Goal: Information Seeking & Learning: Check status

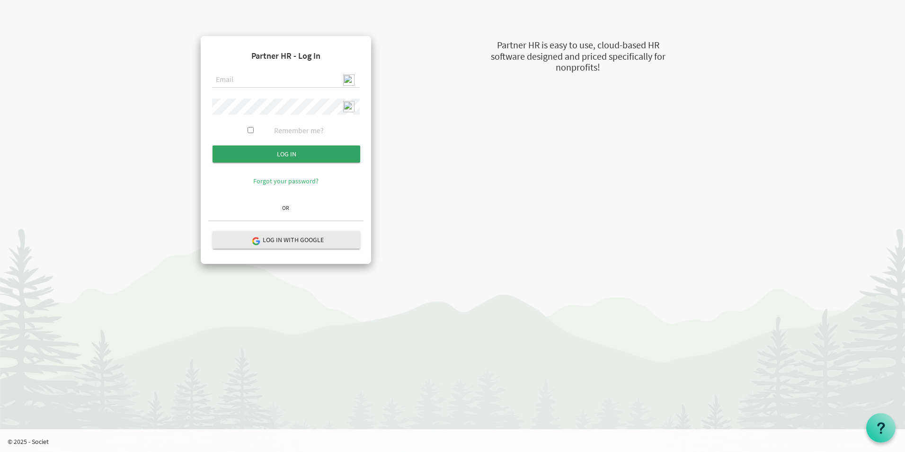
type input "[EMAIL_ADDRESS][DOMAIN_NAME]"
click at [272, 152] on input "Log in" at bounding box center [287, 153] width 148 height 17
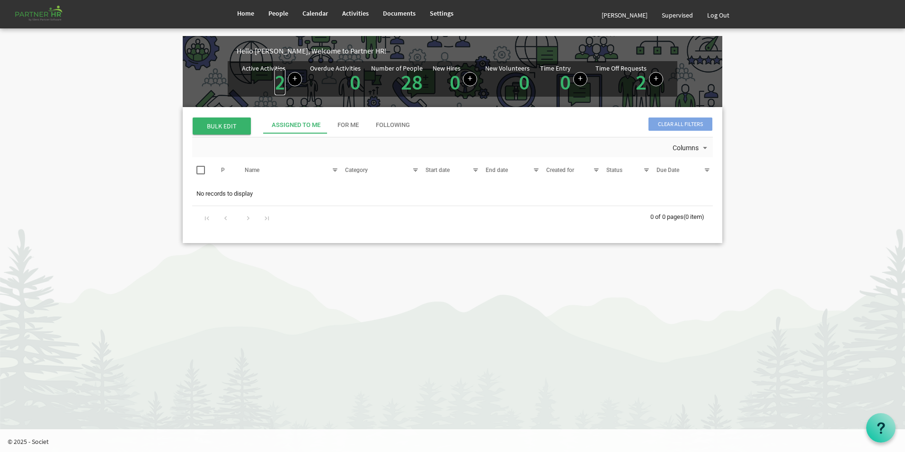
click at [278, 88] on link "2" at bounding box center [280, 82] width 11 height 27
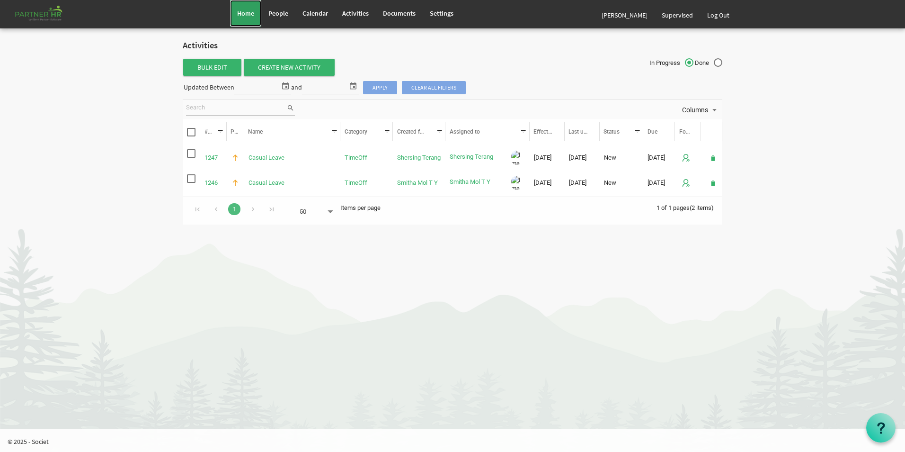
click at [245, 14] on span "Home" at bounding box center [245, 13] width 17 height 9
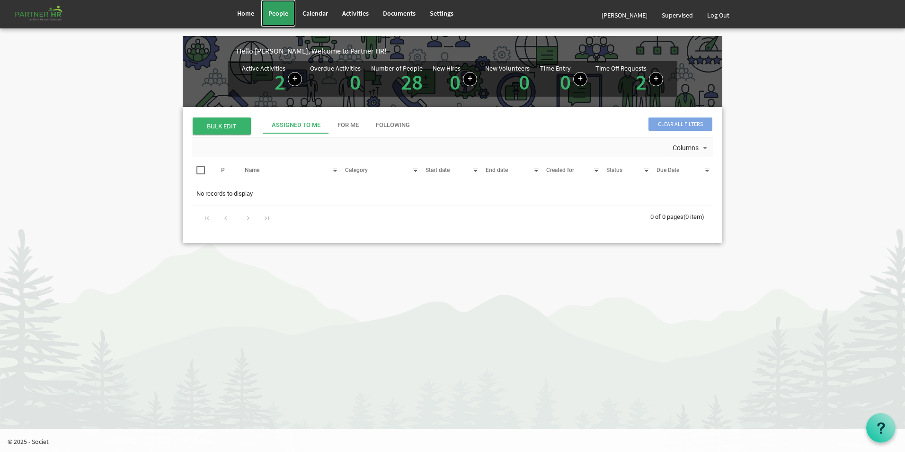
click at [278, 14] on span "People" at bounding box center [279, 13] width 20 height 9
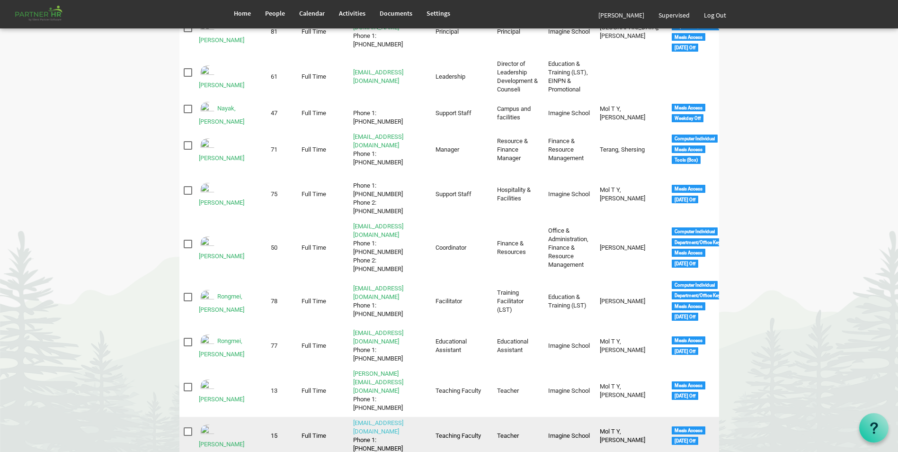
scroll to position [817, 0]
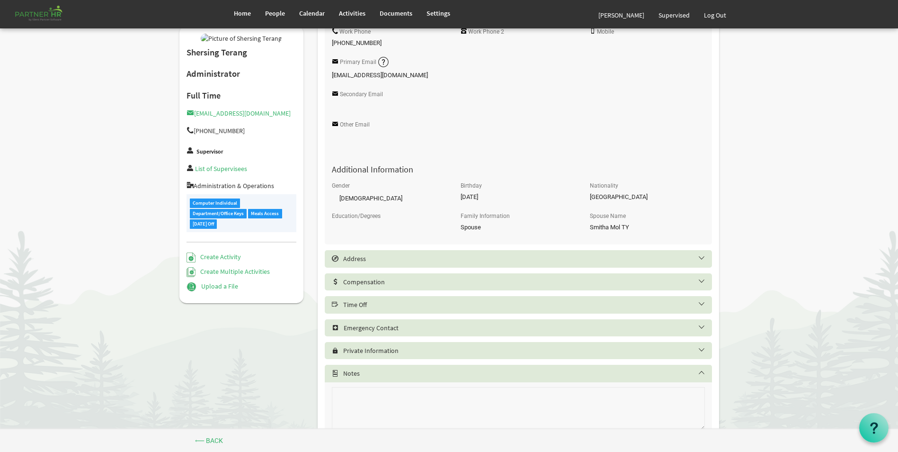
scroll to position [314, 0]
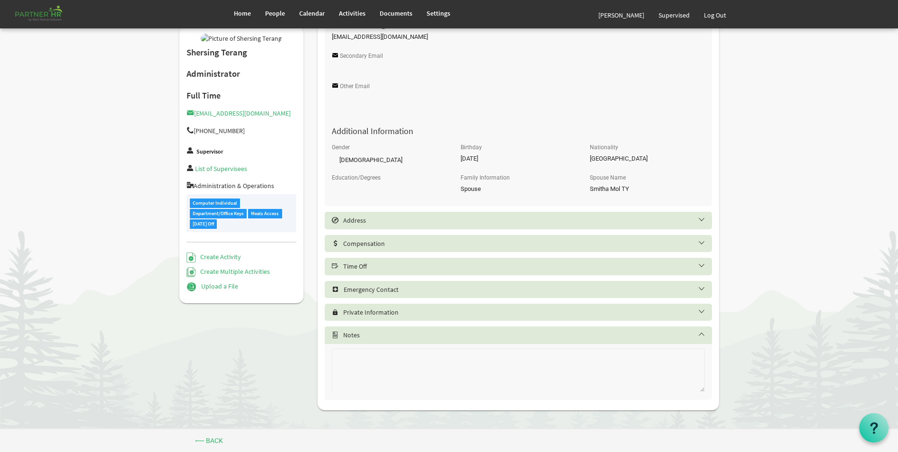
click at [406, 269] on h5 "Time Off" at bounding box center [525, 266] width 387 height 8
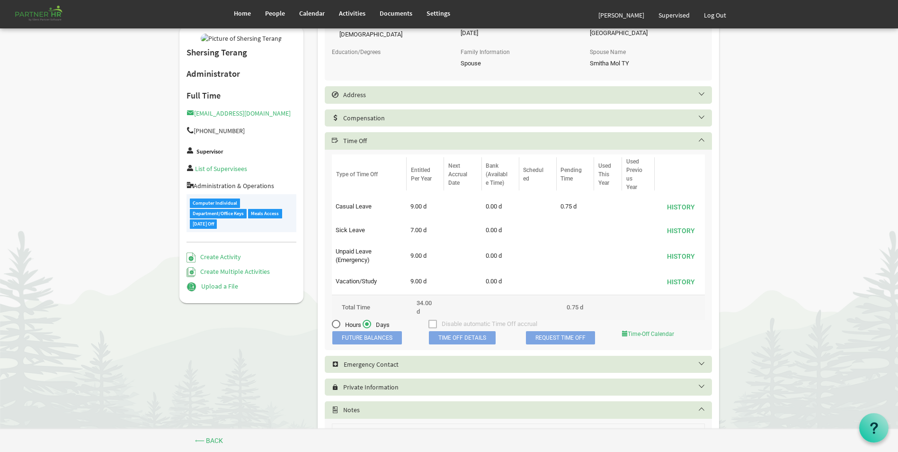
scroll to position [456, 0]
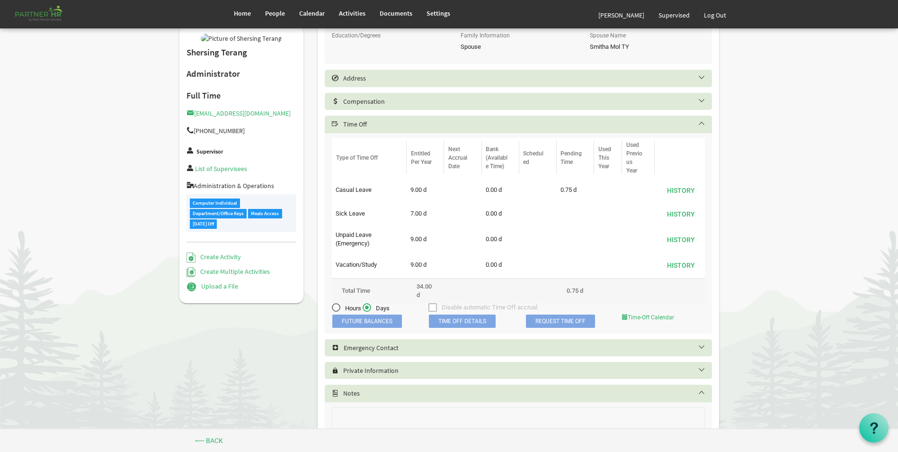
click at [455, 321] on span "Time Off Details" at bounding box center [462, 320] width 67 height 13
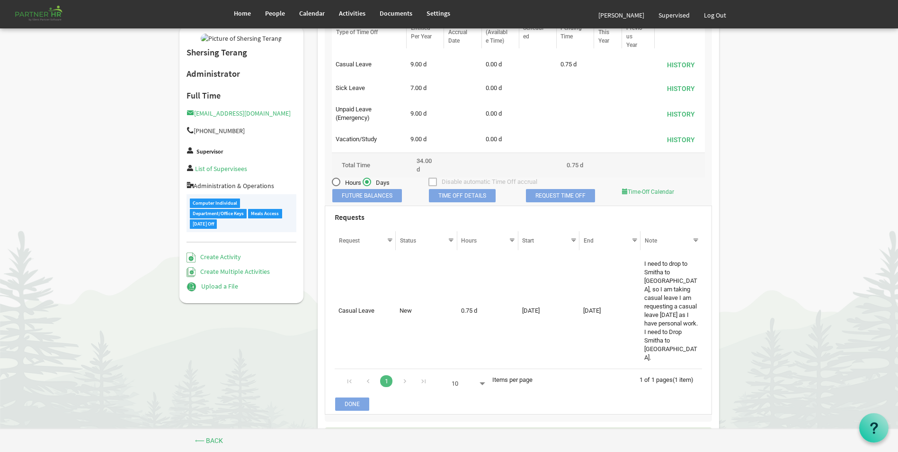
scroll to position [598, 0]
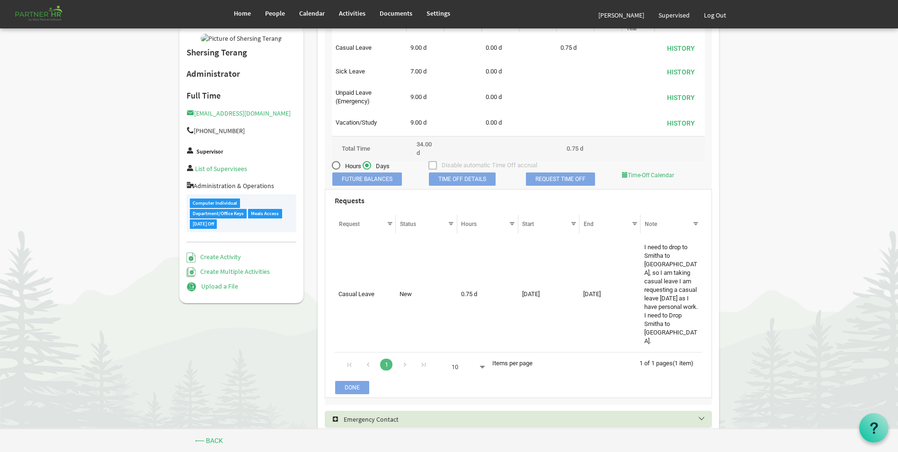
click at [359, 381] on span "Done" at bounding box center [352, 387] width 34 height 13
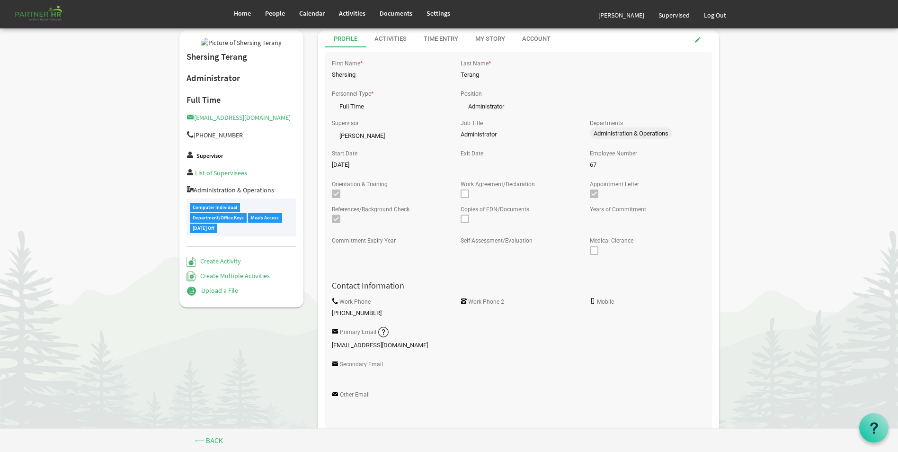
scroll to position [0, 0]
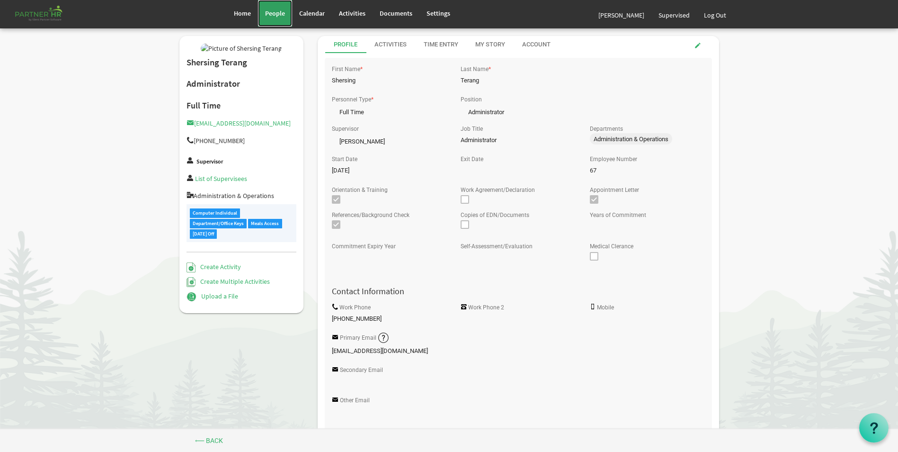
click at [284, 15] on span "People" at bounding box center [275, 13] width 20 height 9
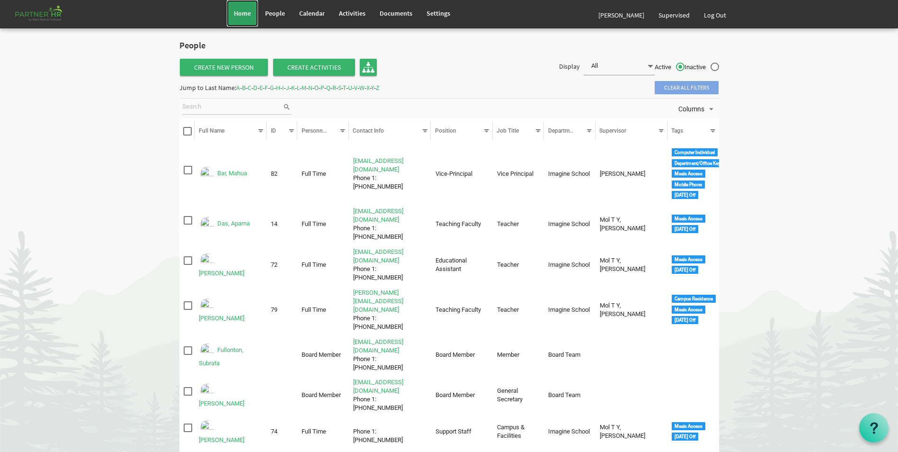
click at [237, 18] on link "Home" at bounding box center [242, 13] width 31 height 27
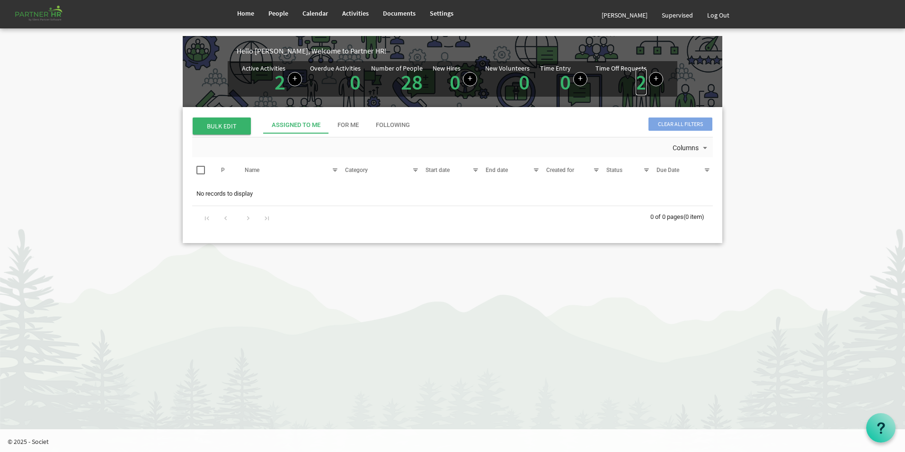
click at [640, 87] on link "2" at bounding box center [641, 82] width 11 height 27
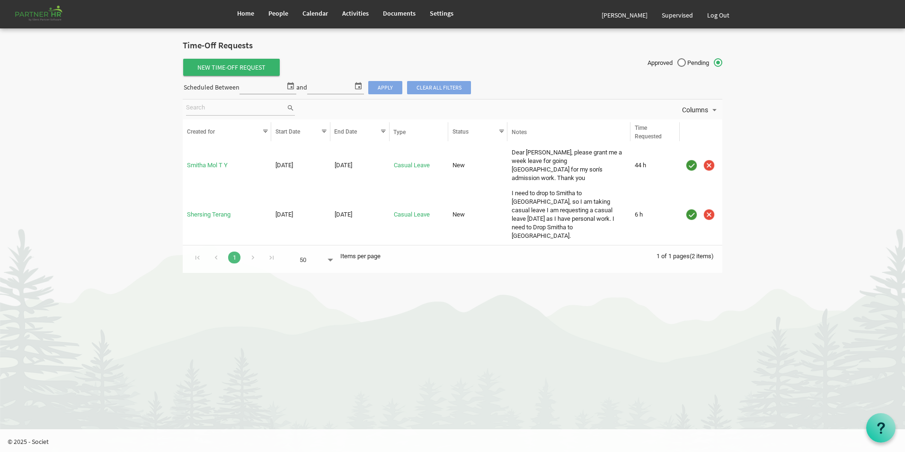
click at [692, 207] on img "is template cell column header" at bounding box center [692, 214] width 14 height 14
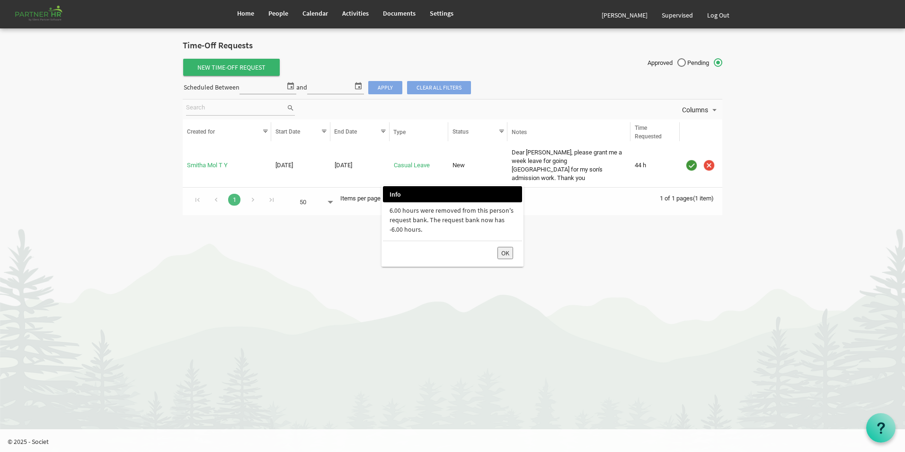
click at [500, 258] on button "OK" at bounding box center [506, 253] width 16 height 12
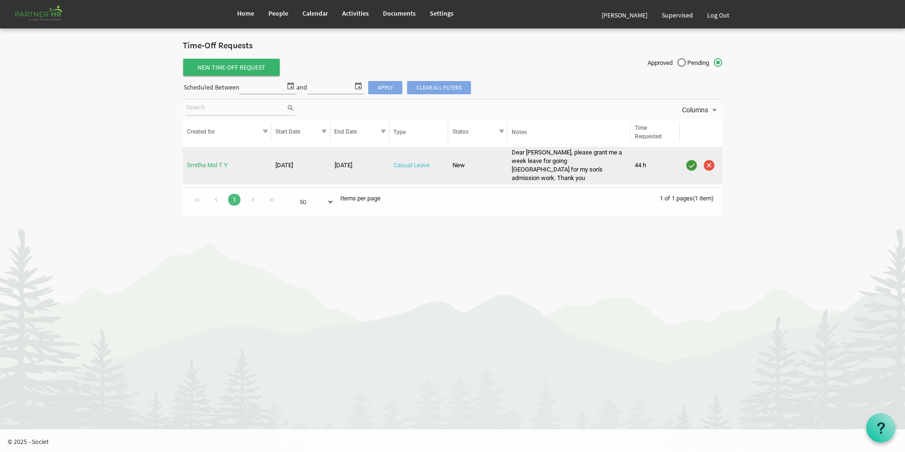
click at [418, 161] on link "Casual Leave" at bounding box center [412, 164] width 36 height 7
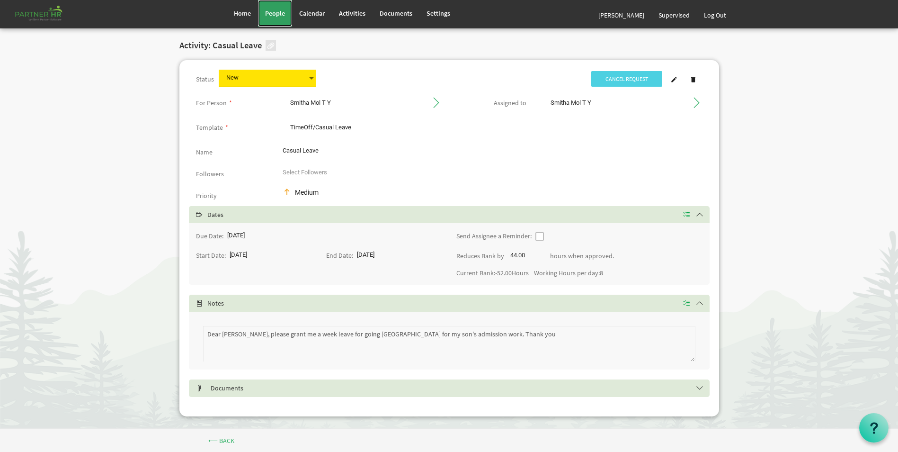
click at [272, 15] on span "People" at bounding box center [275, 13] width 20 height 9
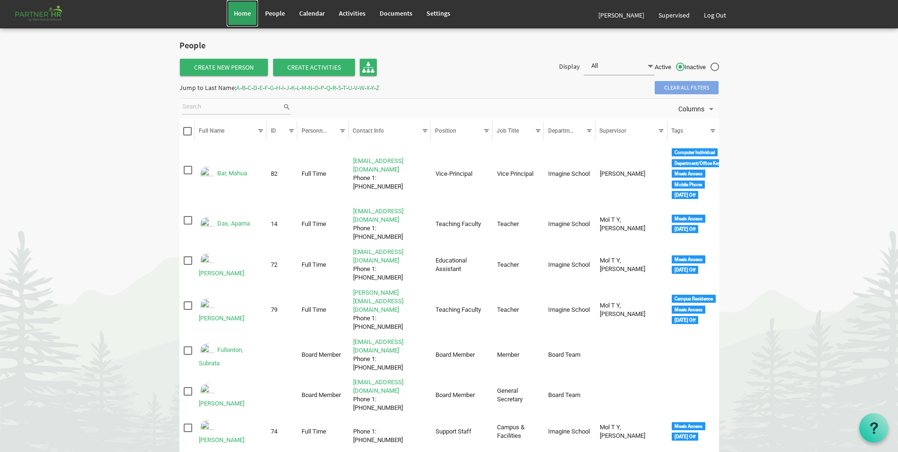
click at [234, 12] on span "Home" at bounding box center [242, 13] width 17 height 9
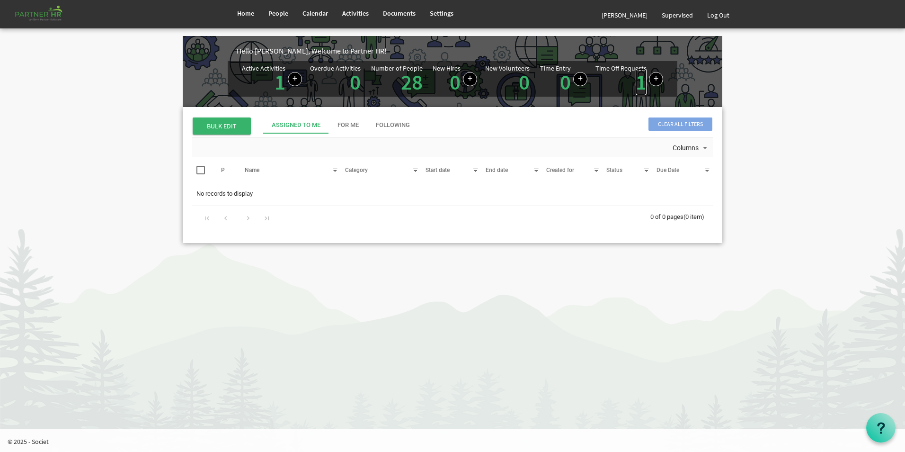
click at [643, 87] on link "1" at bounding box center [641, 82] width 11 height 27
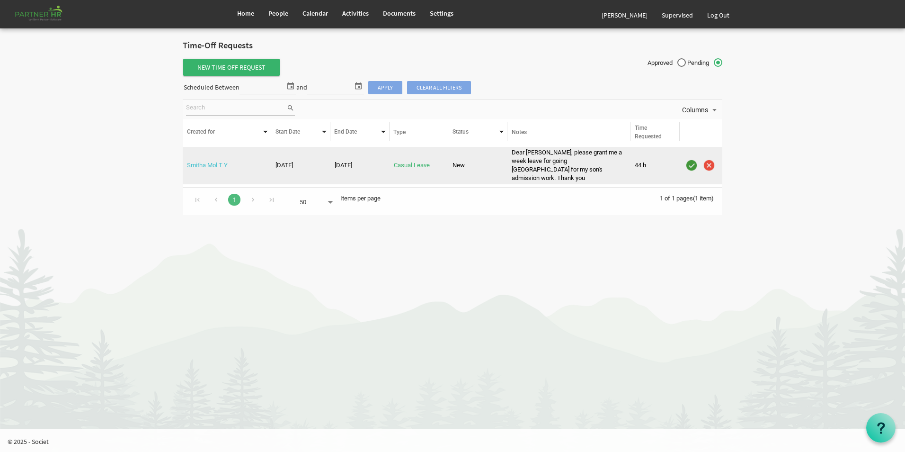
click at [209, 161] on link "Smitha Mol T Y" at bounding box center [207, 164] width 41 height 7
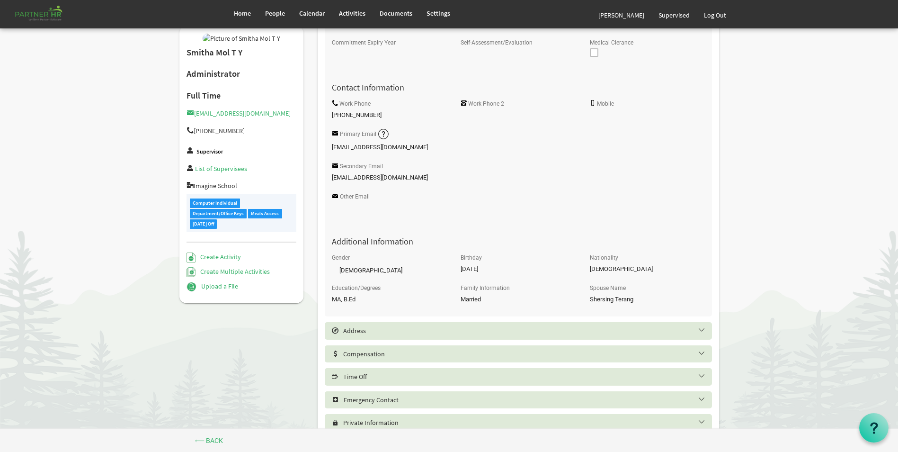
scroll to position [314, 0]
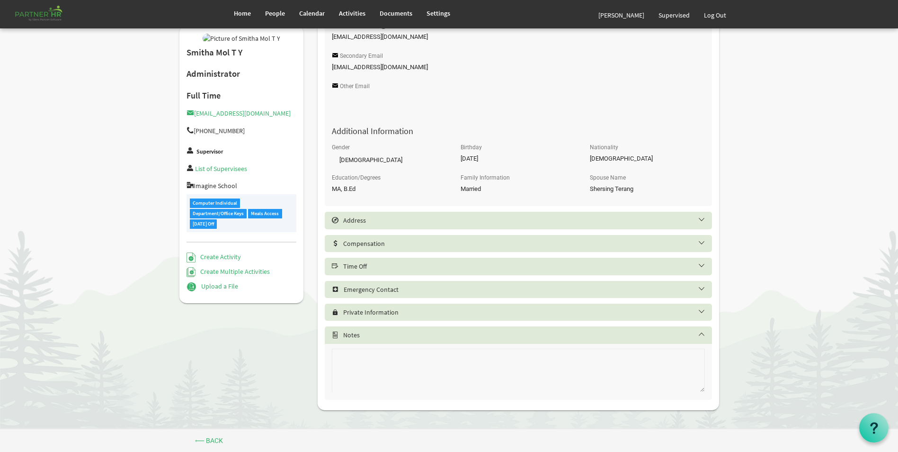
click at [393, 267] on h5 "Time Off" at bounding box center [525, 266] width 387 height 8
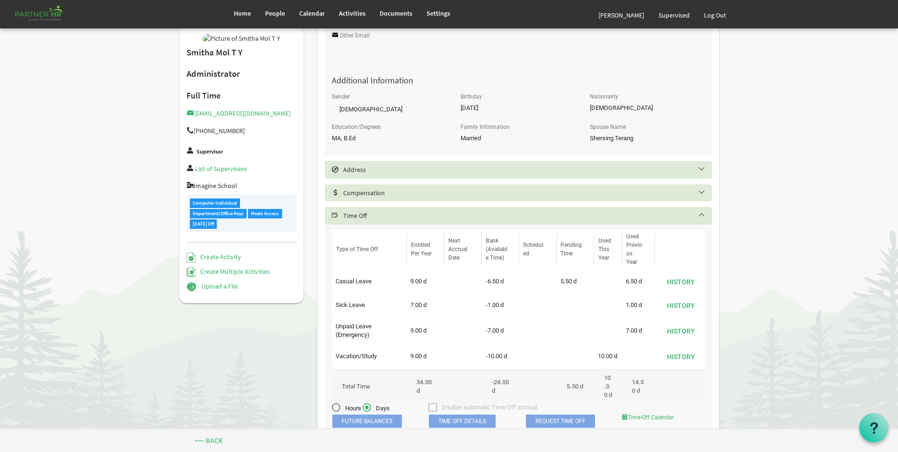
scroll to position [409, 0]
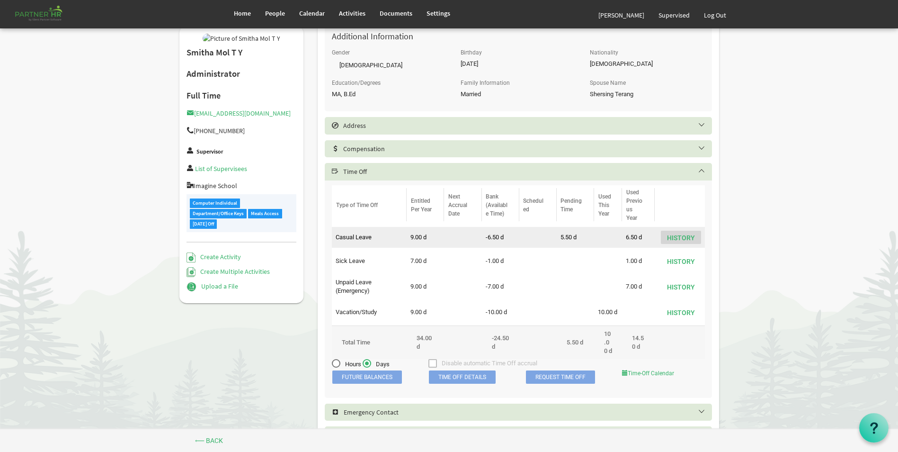
click at [679, 235] on button "History" at bounding box center [681, 237] width 40 height 13
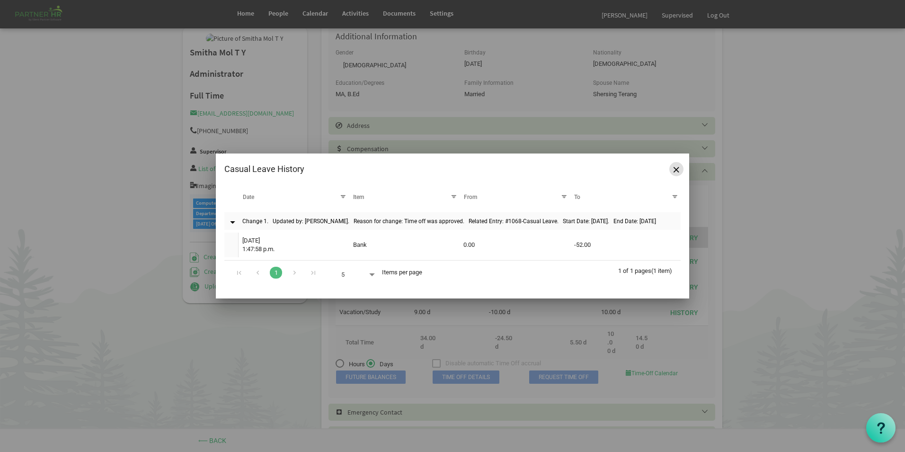
click at [676, 170] on span "Close" at bounding box center [677, 170] width 6 height 6
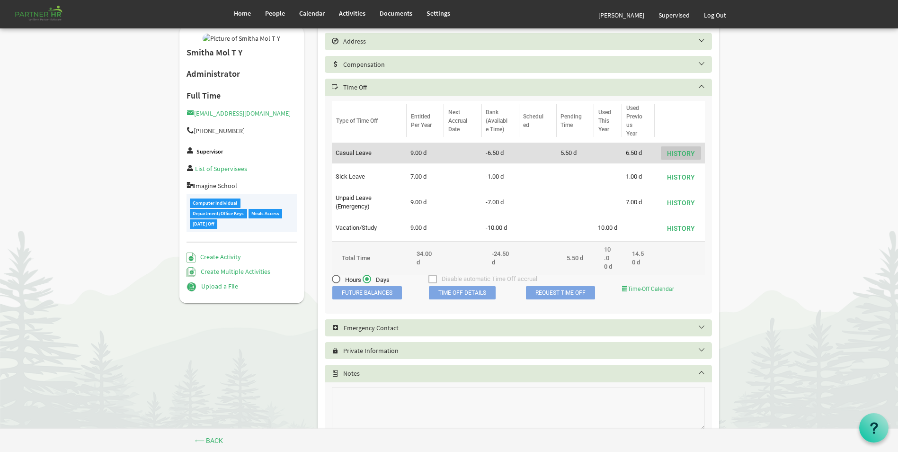
scroll to position [531, 0]
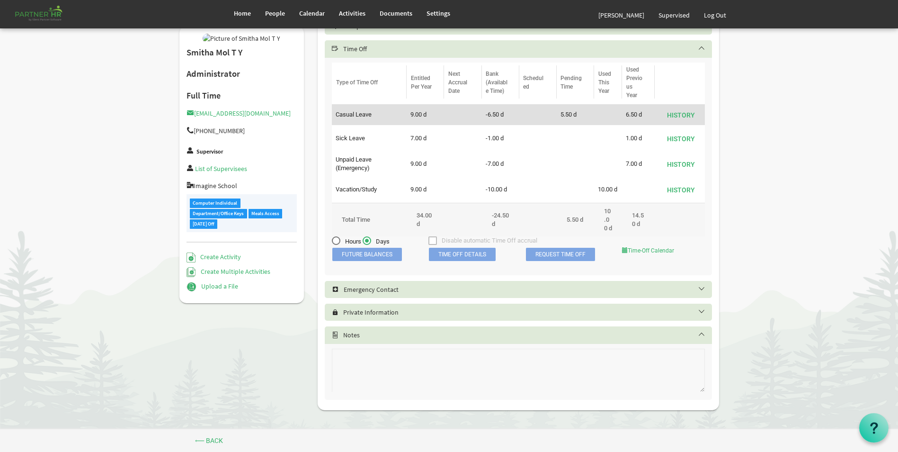
click at [452, 261] on span "Time Off Details" at bounding box center [462, 254] width 67 height 13
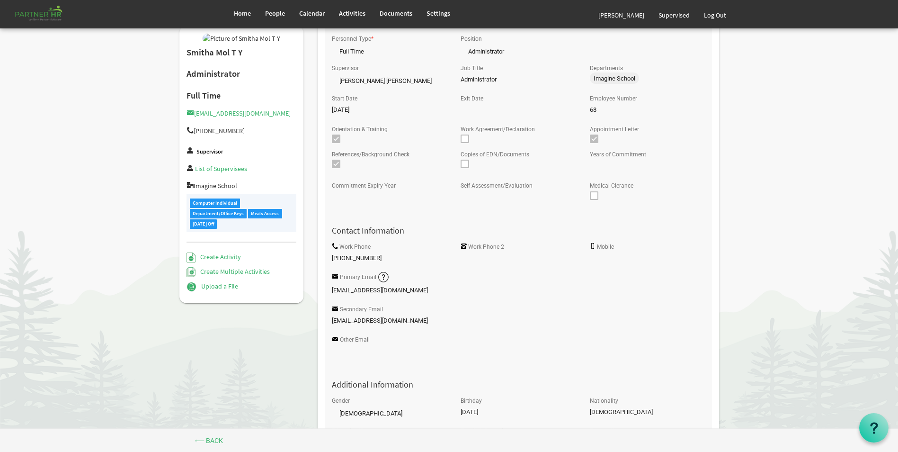
scroll to position [58, 0]
click at [242, 11] on span "Home" at bounding box center [242, 13] width 17 height 9
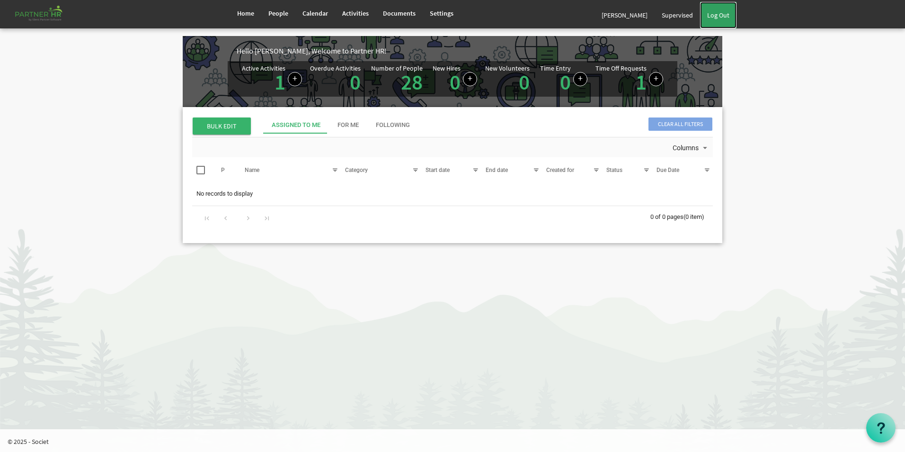
click at [725, 11] on link "Log Out" at bounding box center [718, 15] width 36 height 27
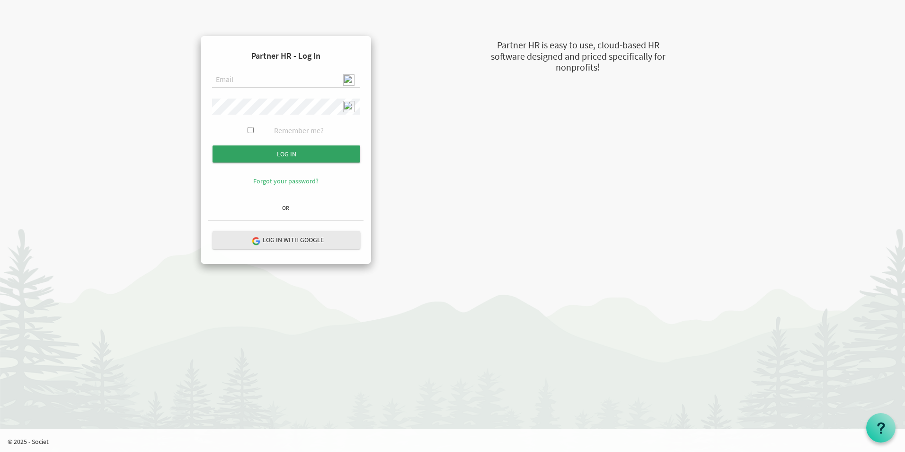
type input "[EMAIL_ADDRESS][DOMAIN_NAME]"
click at [287, 152] on input "submit" at bounding box center [287, 153] width 148 height 17
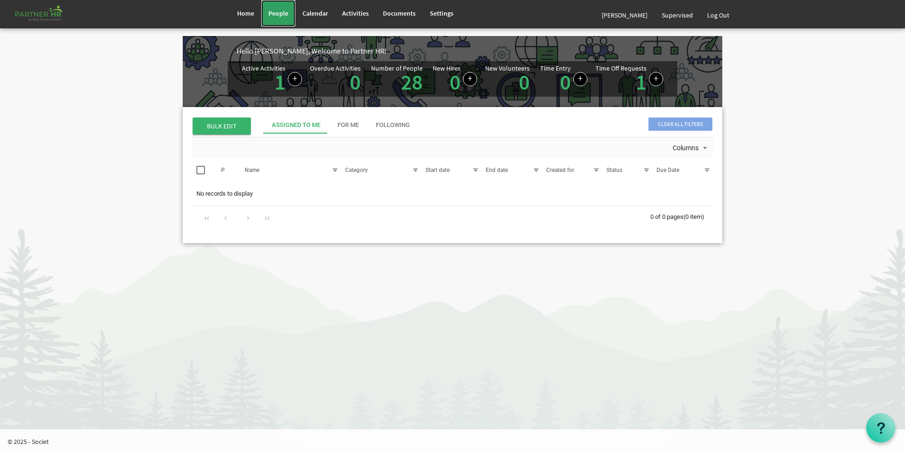
click at [279, 12] on span "People" at bounding box center [279, 13] width 20 height 9
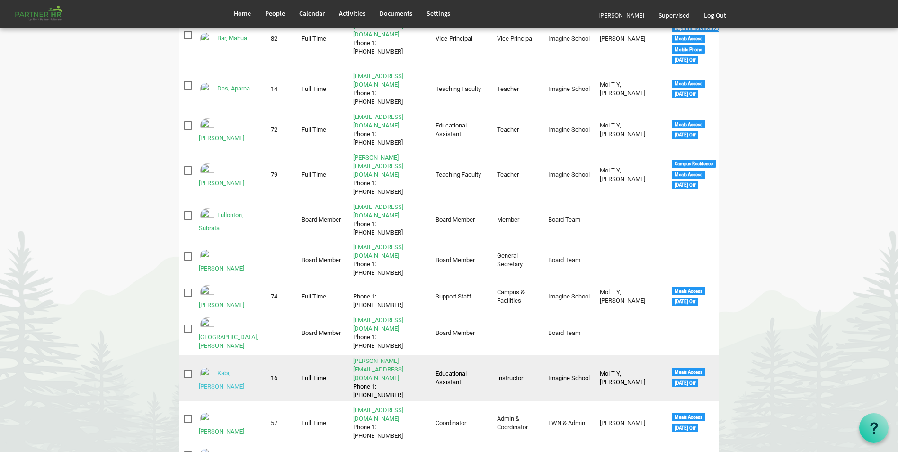
scroll to position [142, 0]
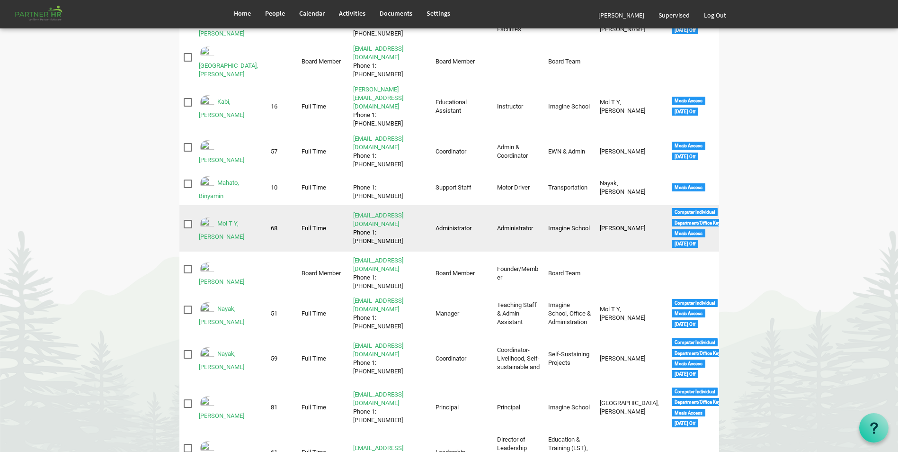
scroll to position [391, 0]
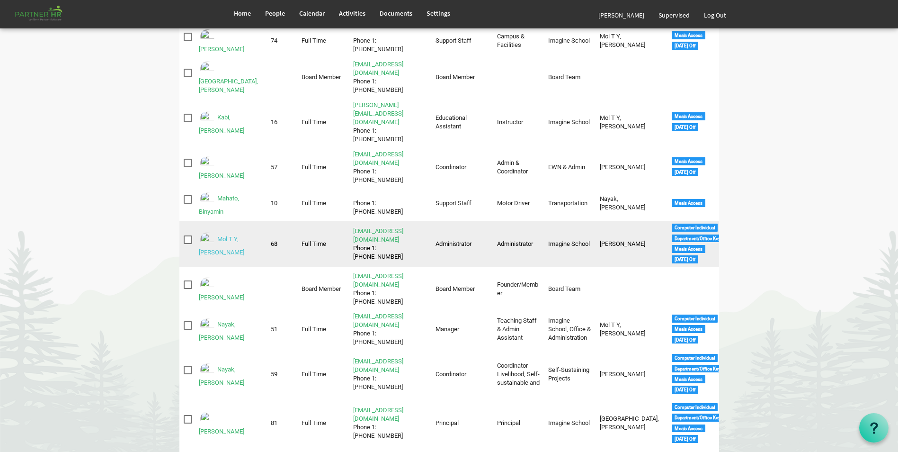
click at [235, 235] on link "Mol T Y, Smitha" at bounding box center [221, 245] width 45 height 20
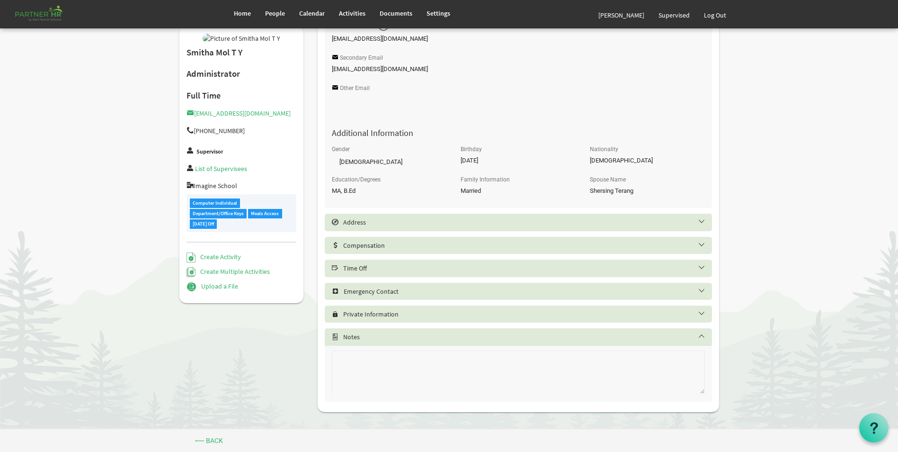
scroll to position [314, 0]
click at [363, 261] on div "Time Off" at bounding box center [518, 266] width 387 height 17
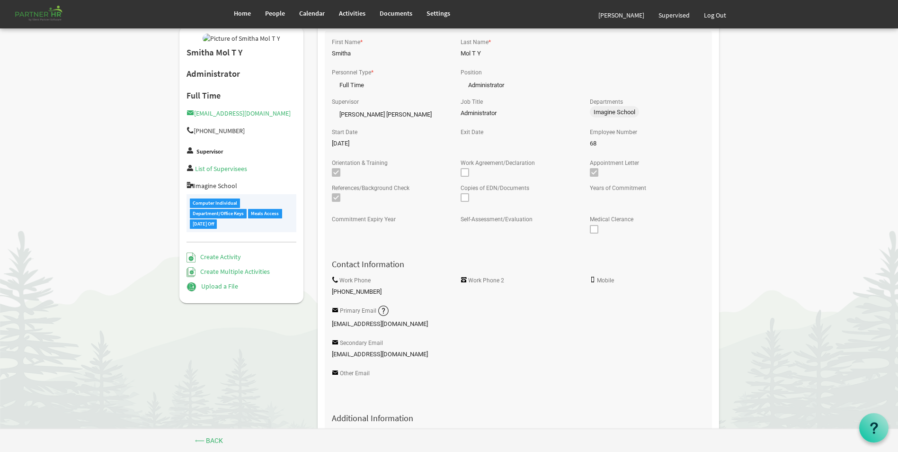
scroll to position [10, 0]
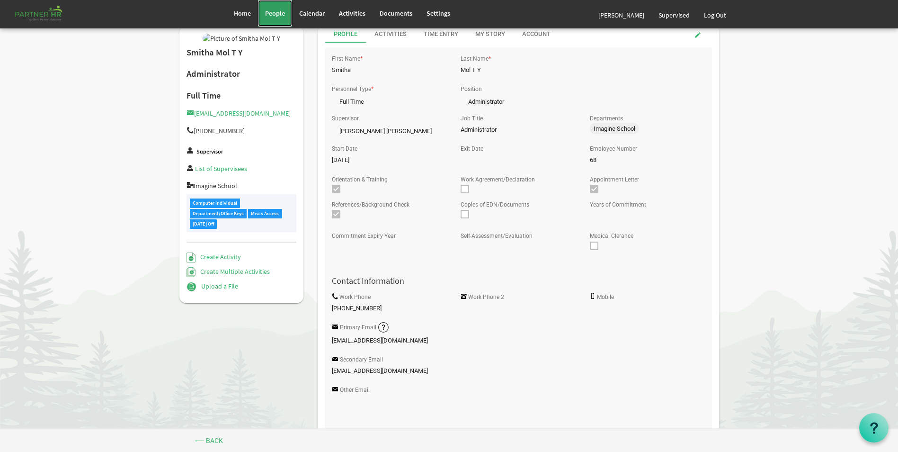
click at [281, 13] on span "People" at bounding box center [275, 13] width 20 height 9
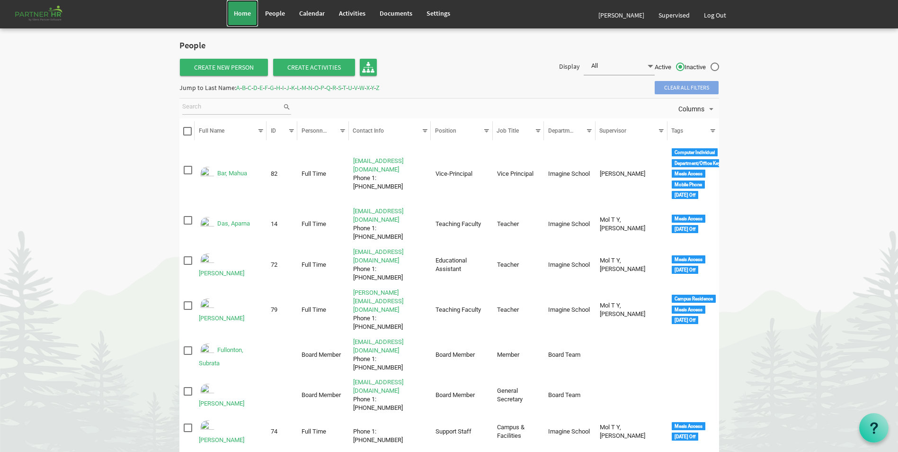
drag, startPoint x: 233, startPoint y: 9, endPoint x: 238, endPoint y: 13, distance: 7.4
click at [233, 9] on link "Home" at bounding box center [242, 13] width 31 height 27
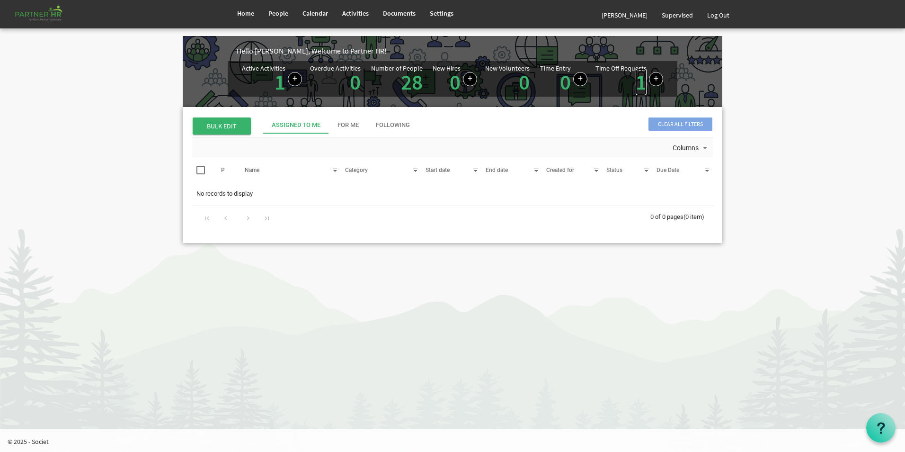
click at [642, 85] on link "1" at bounding box center [641, 82] width 11 height 27
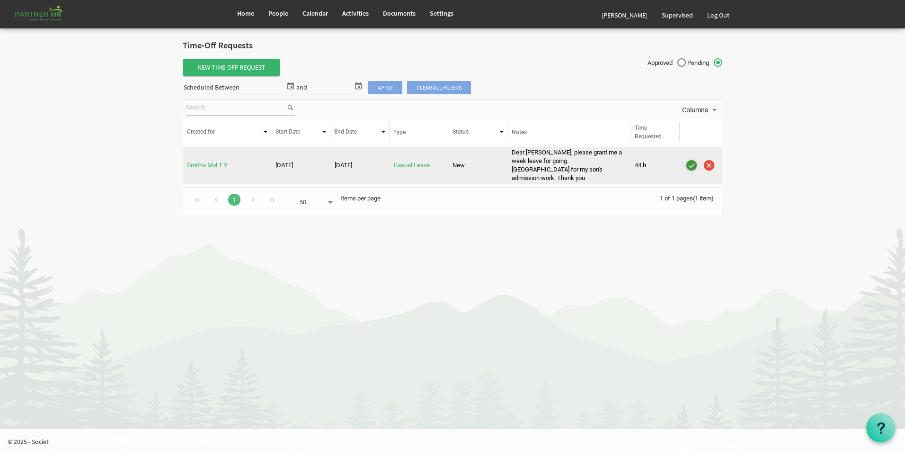
click at [691, 161] on img "is template cell column header" at bounding box center [692, 165] width 14 height 14
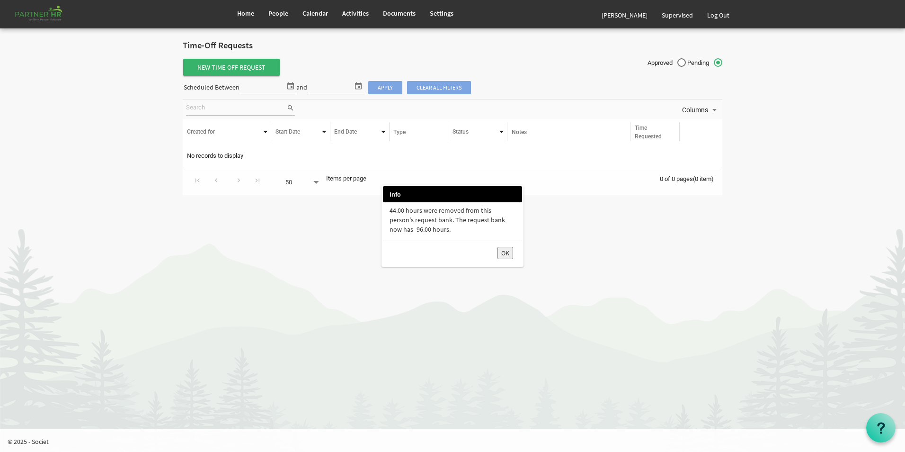
click at [505, 258] on button "OK" at bounding box center [506, 253] width 16 height 12
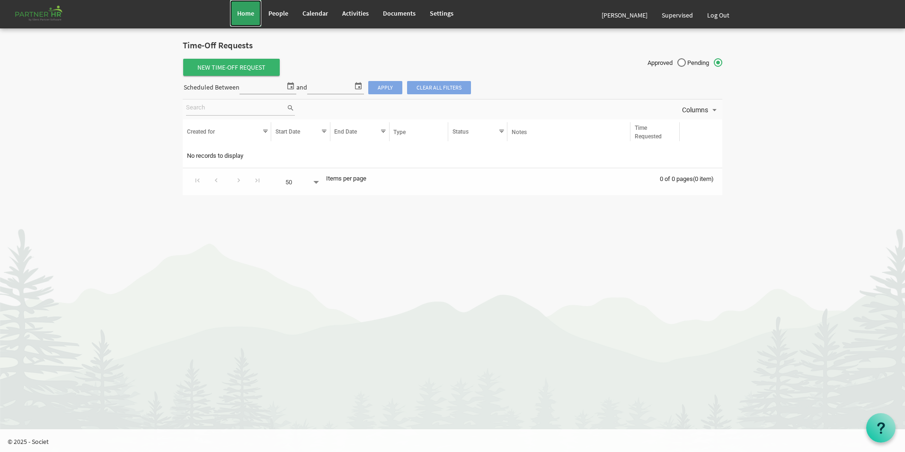
drag, startPoint x: 236, startPoint y: 11, endPoint x: 307, endPoint y: 105, distance: 118.0
click at [236, 11] on link "Home" at bounding box center [245, 13] width 31 height 27
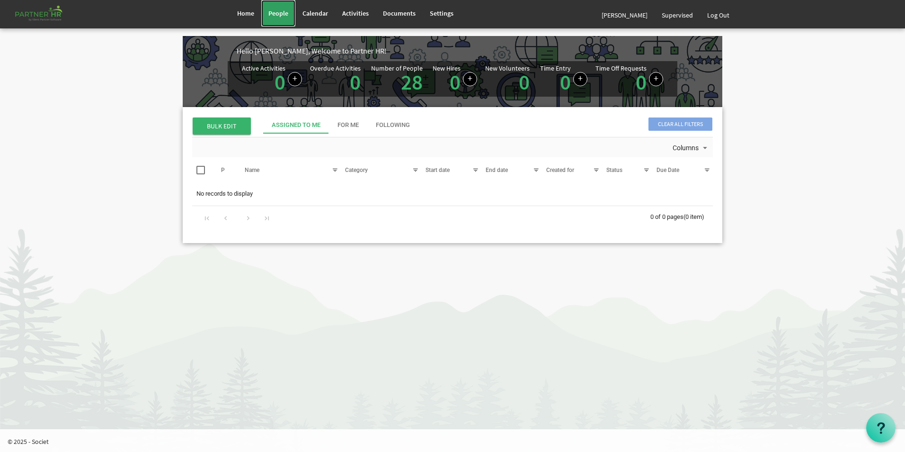
drag, startPoint x: 283, startPoint y: 16, endPoint x: 286, endPoint y: 42, distance: 26.2
click at [283, 16] on span "People" at bounding box center [279, 13] width 20 height 9
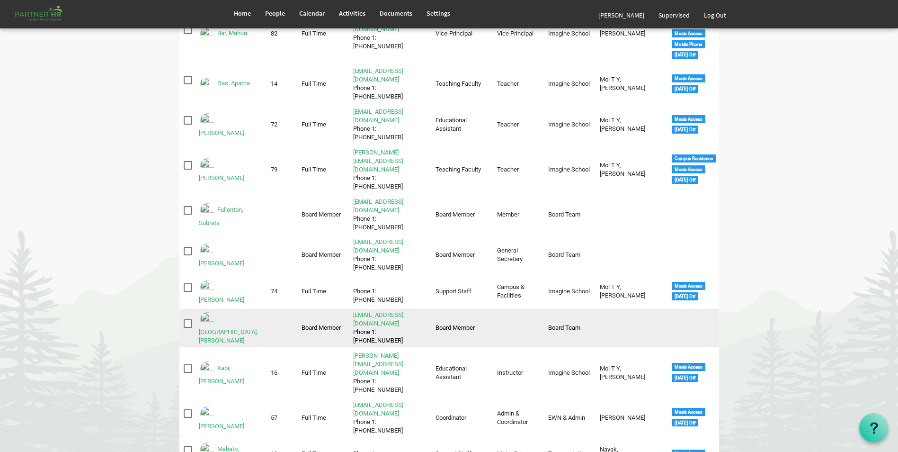
scroll to position [95, 0]
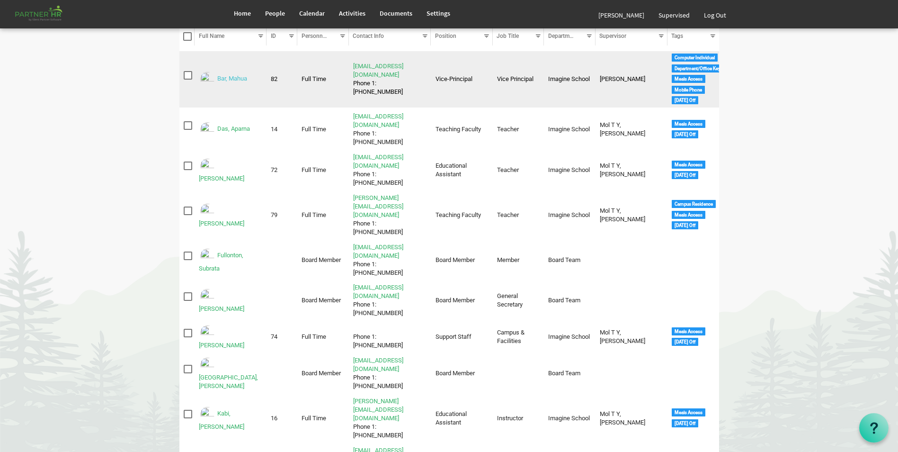
click at [240, 79] on link "Bar, Mahua" at bounding box center [232, 78] width 30 height 7
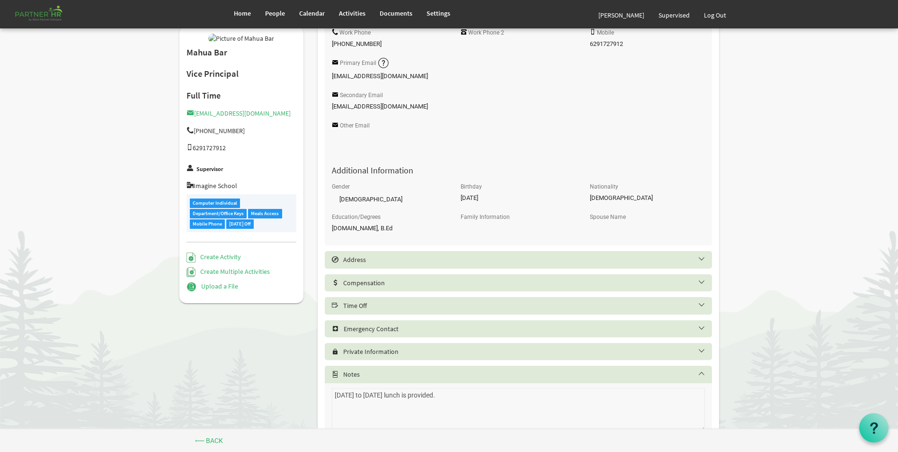
scroll to position [314, 0]
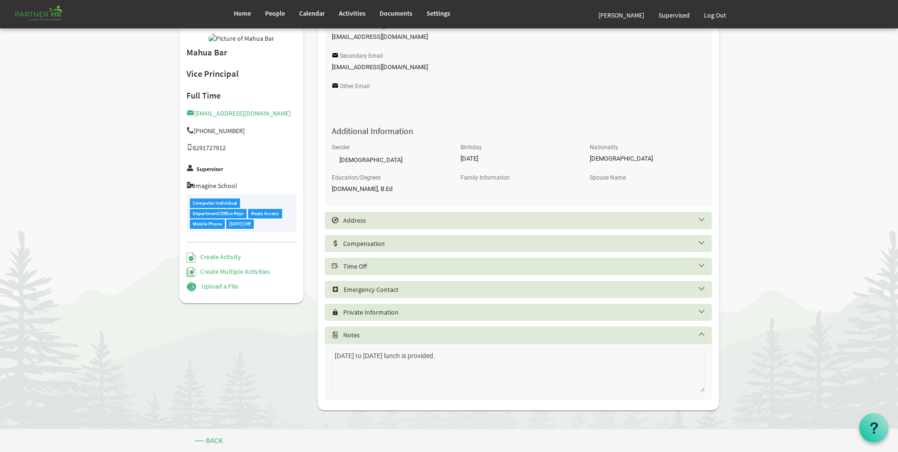
click at [369, 260] on div "Time Off" at bounding box center [518, 266] width 387 height 17
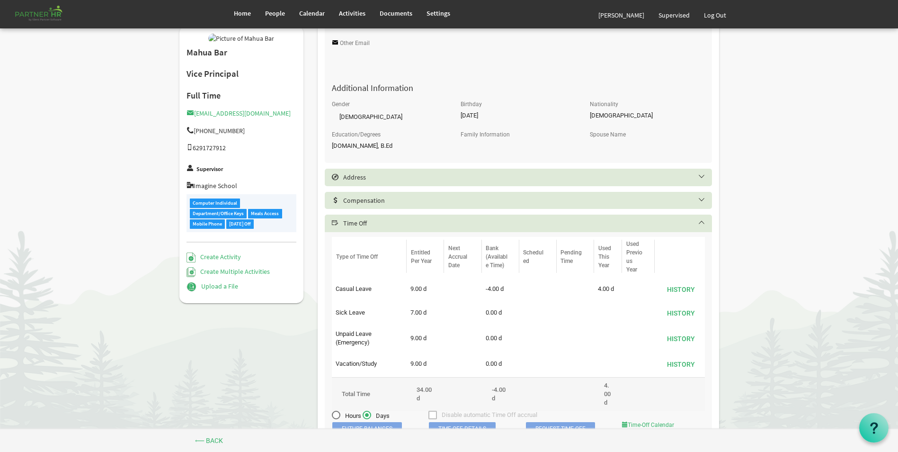
scroll to position [409, 0]
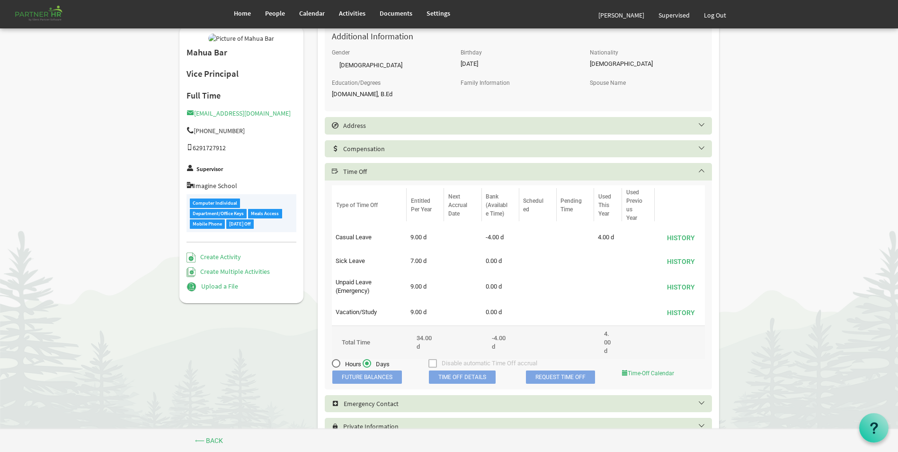
click at [454, 376] on span "Time Off Details" at bounding box center [462, 376] width 67 height 13
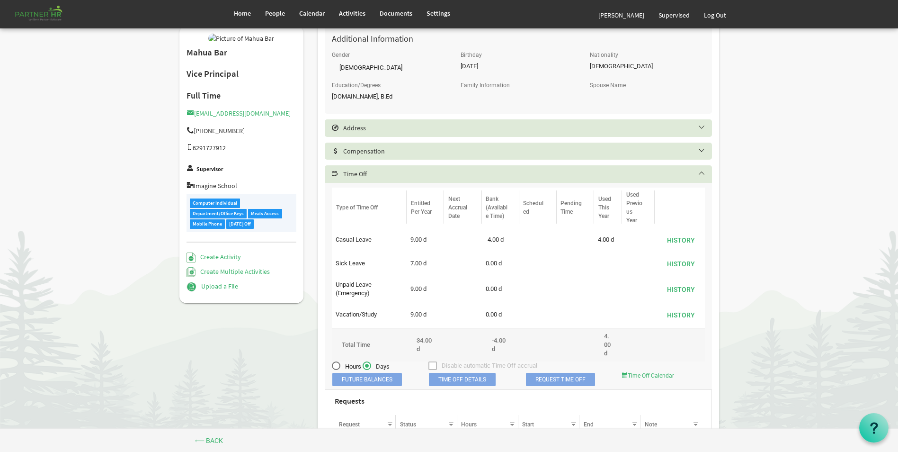
scroll to position [406, 0]
click at [241, 18] on link "Home" at bounding box center [242, 13] width 31 height 27
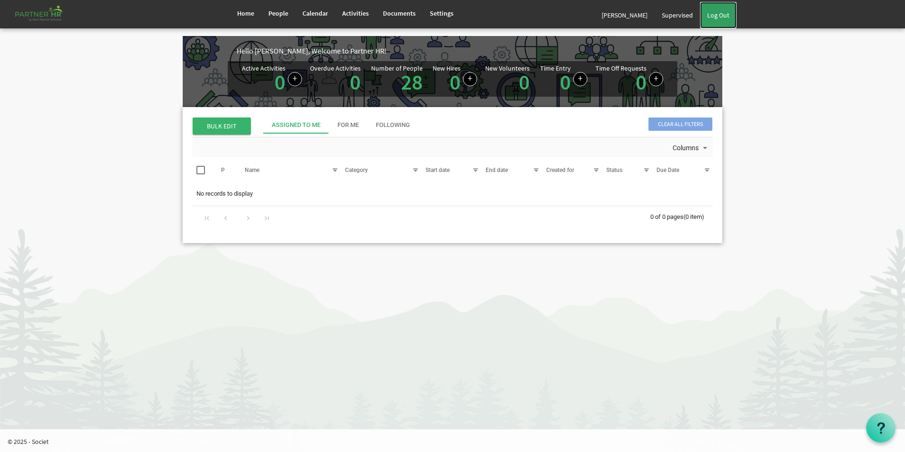
click at [718, 15] on link "Log Out" at bounding box center [718, 15] width 36 height 27
